Goal: Answer question/provide support

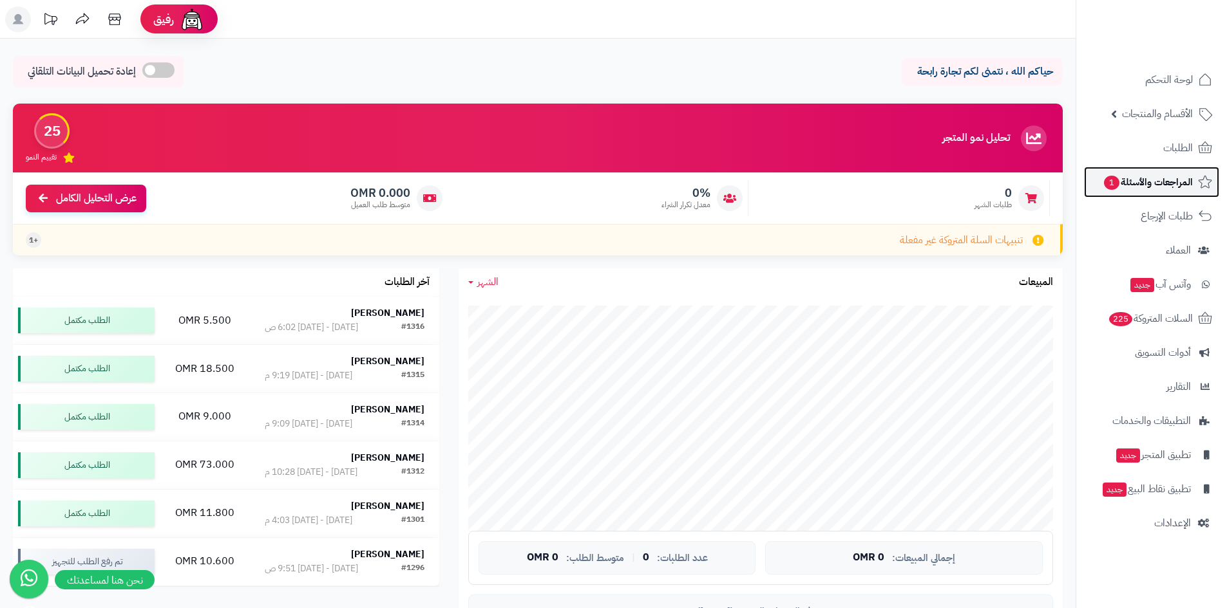
click at [1131, 193] on link "المراجعات والأسئلة 1" at bounding box center [1151, 182] width 135 height 31
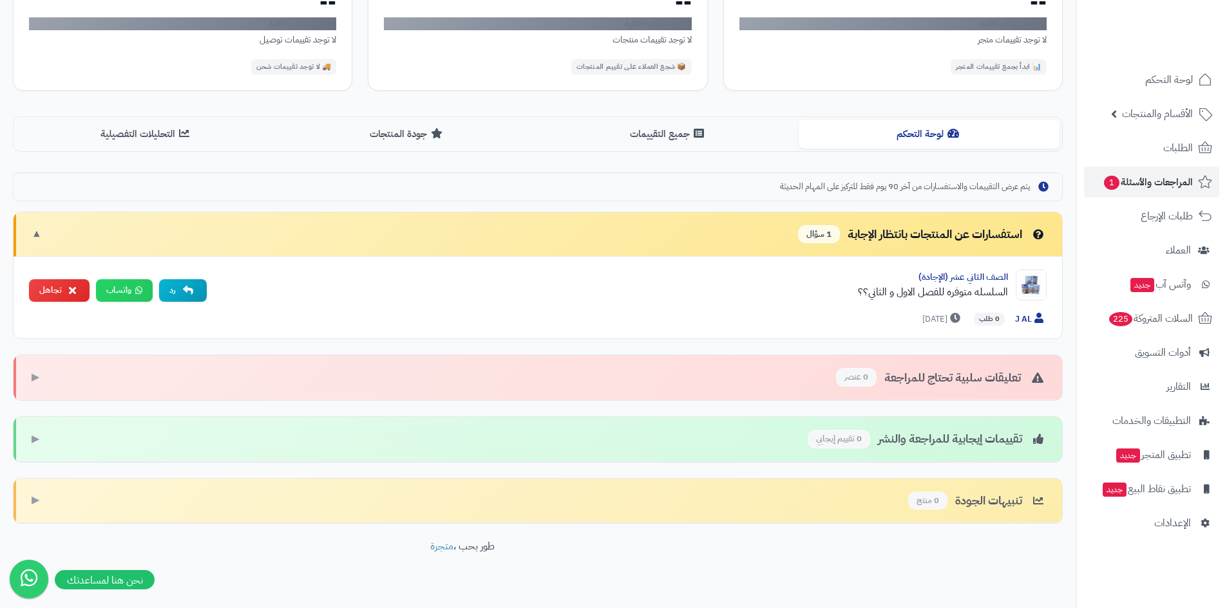
scroll to position [161, 0]
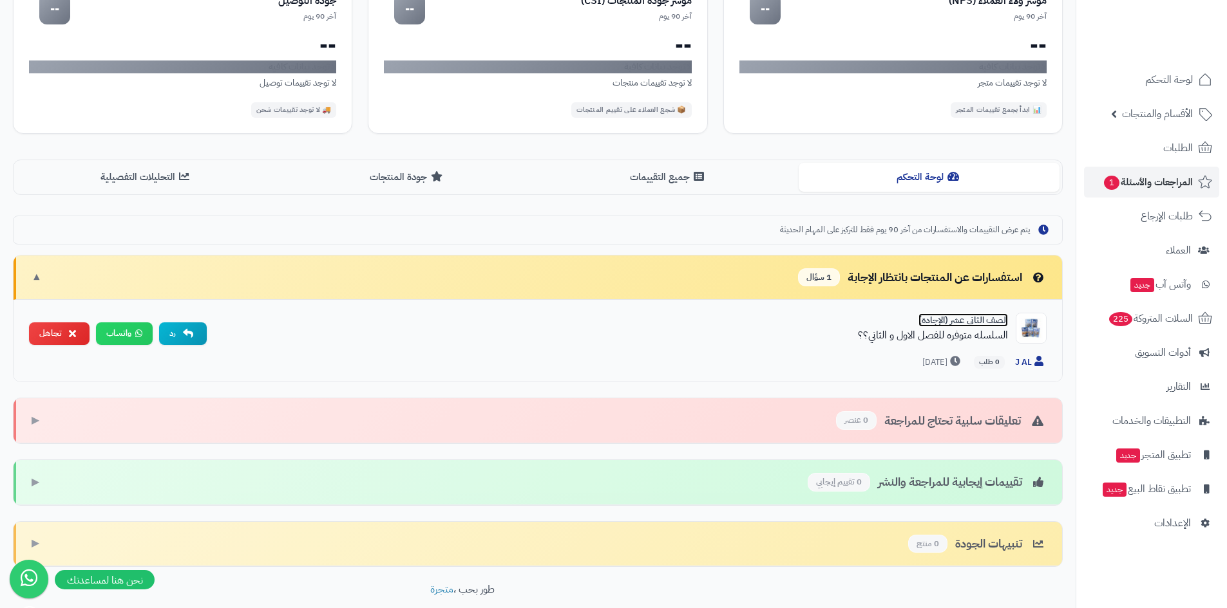
click at [997, 322] on link "الصف الثاني عشر (الإجادة)" at bounding box center [963, 321] width 90 height 14
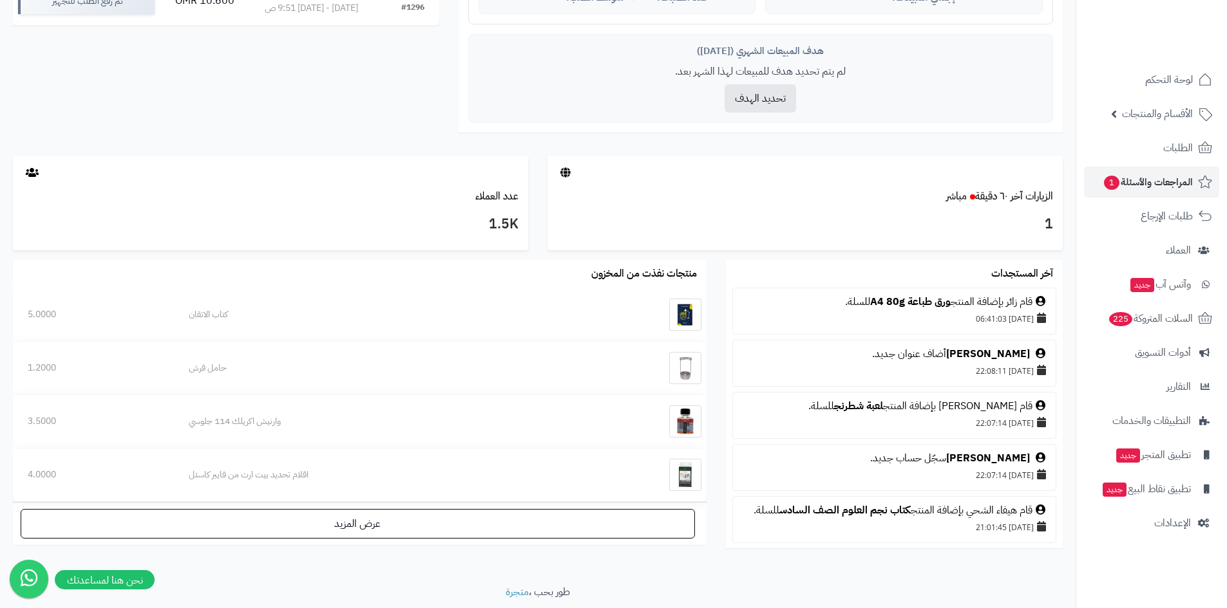
scroll to position [538, 0]
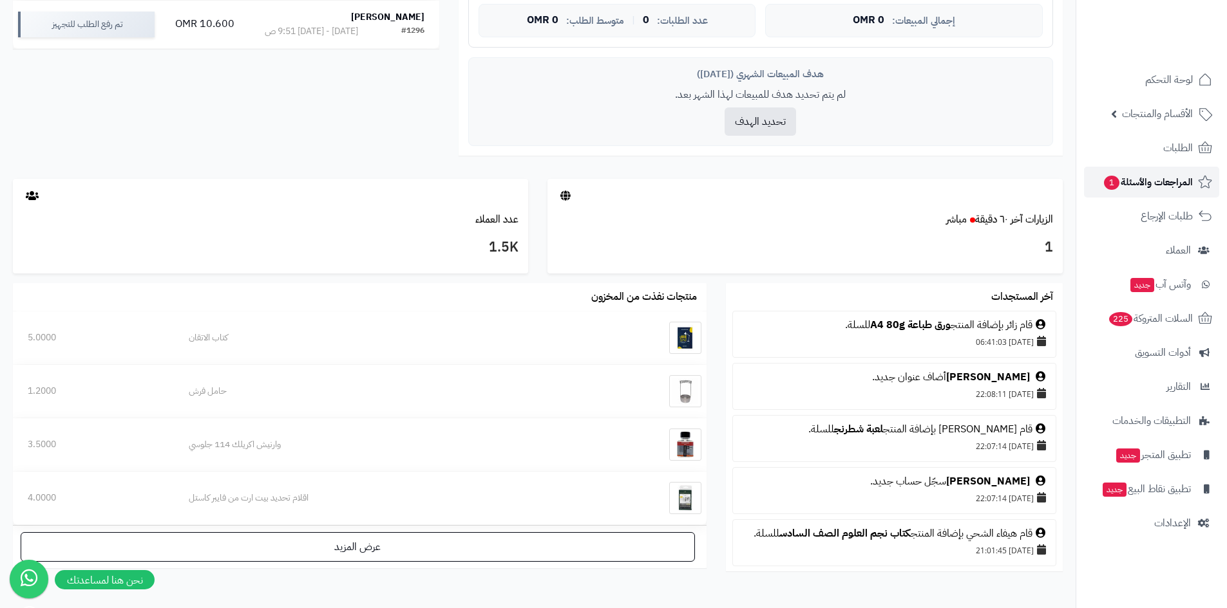
click at [1140, 185] on span "المراجعات والأسئلة 1" at bounding box center [1147, 182] width 90 height 18
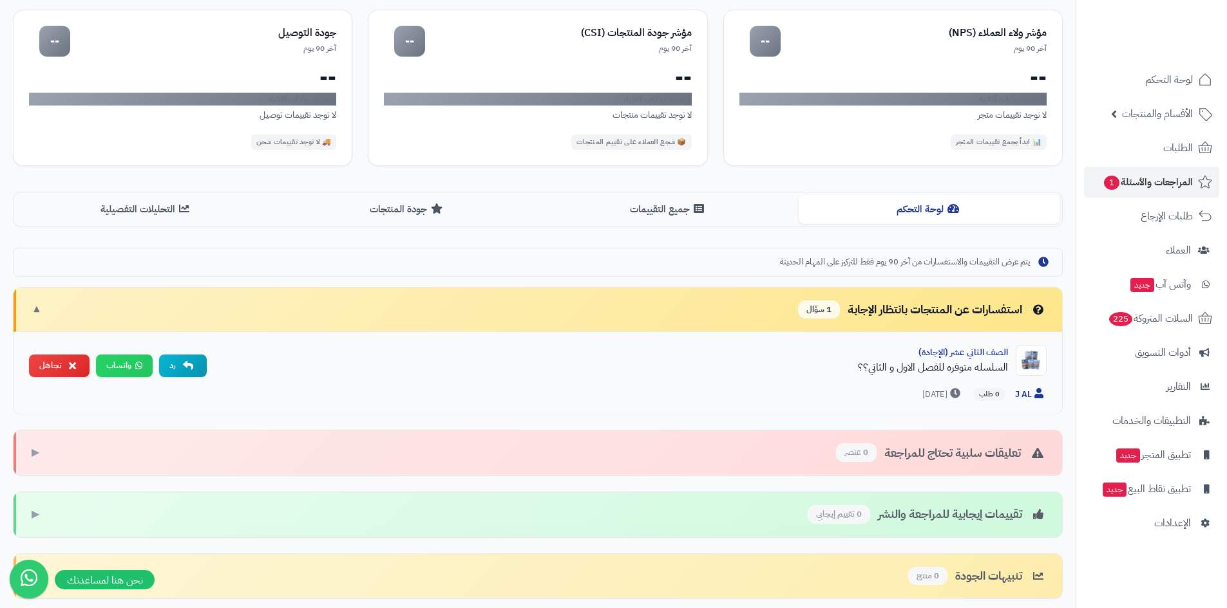
scroll to position [193, 0]
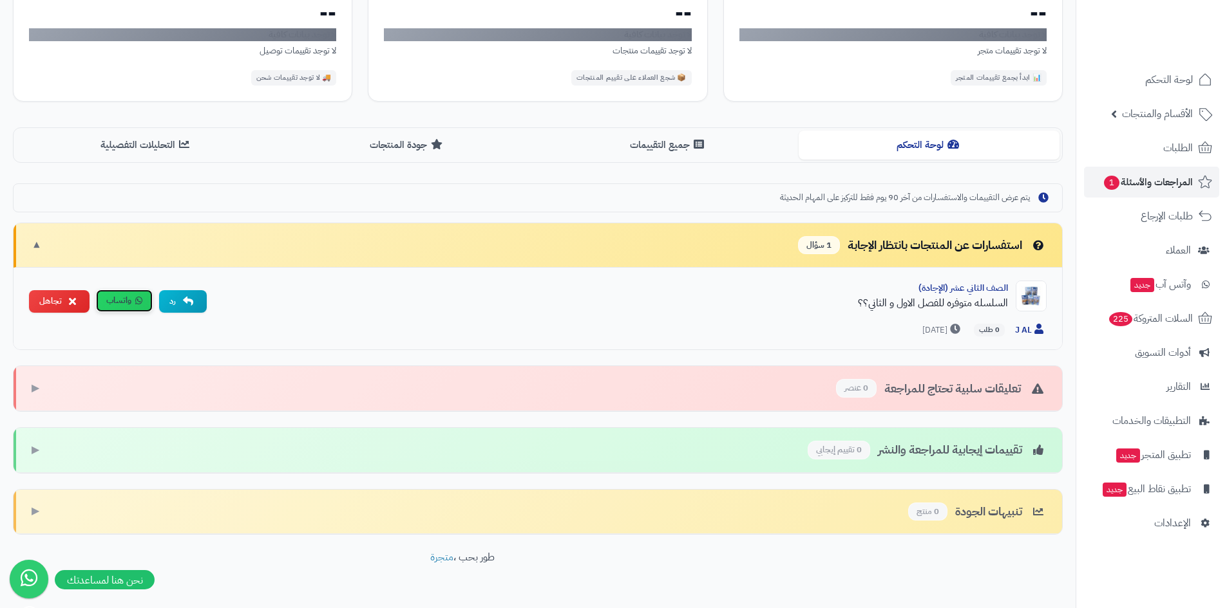
click at [127, 295] on link "واتساب" at bounding box center [124, 301] width 57 height 23
